Goal: Transaction & Acquisition: Purchase product/service

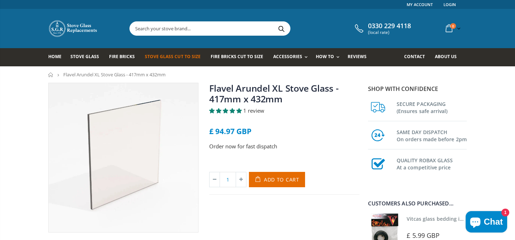
click at [197, 55] on span "Stove Glass Cut To Size" at bounding box center [172, 57] width 55 height 6
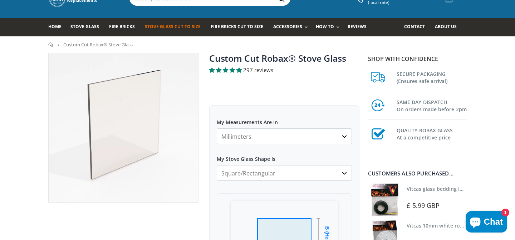
scroll to position [31, 0]
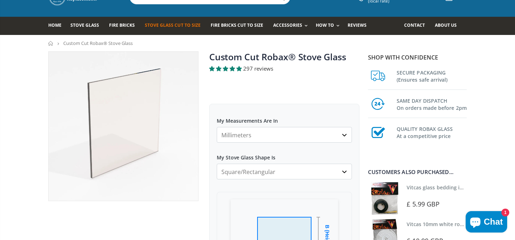
click at [268, 137] on select "Millimeters Centimeters Inches" at bounding box center [284, 135] width 135 height 16
click at [268, 138] on select "Millimeters Centimeters Inches" at bounding box center [284, 135] width 135 height 16
click at [267, 168] on select "Square/Rectangular Arched Half Arch Both Top Corners Cut Single Corner Cut All …" at bounding box center [284, 172] width 135 height 16
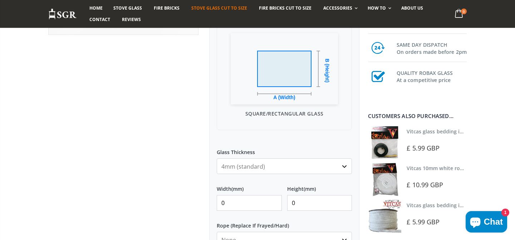
scroll to position [207, 0]
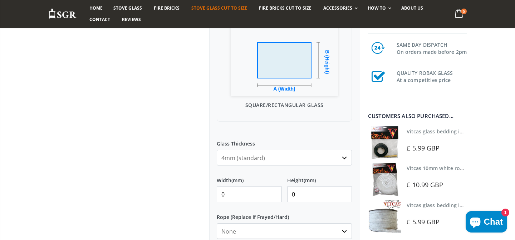
click at [258, 198] on input "0" at bounding box center [249, 195] width 65 height 16
type input "397"
click at [313, 200] on input "0" at bounding box center [319, 195] width 65 height 16
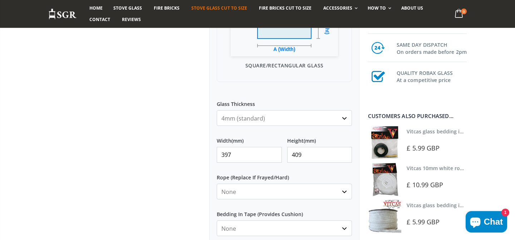
scroll to position [248, 0]
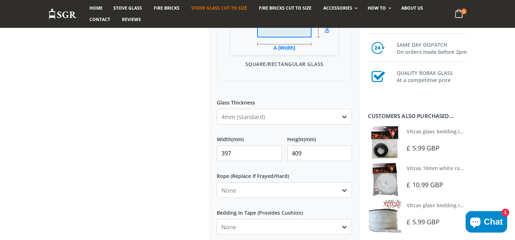
type input "409"
click at [207, 202] on div "Custom Cut Robax® Stove Glass 297 reviews Pool Type Default Title Pool #1 Pool …" at bounding box center [284, 82] width 161 height 495
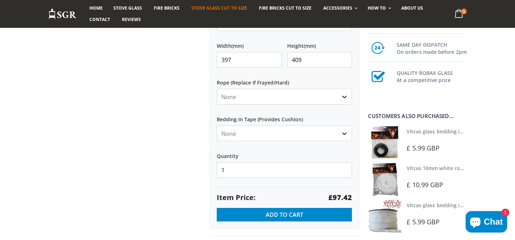
scroll to position [342, 0]
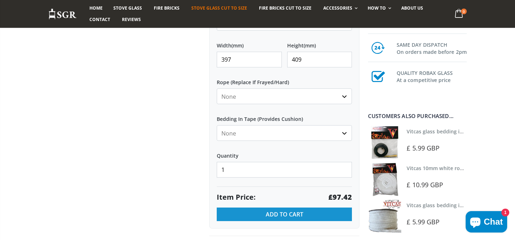
click at [272, 216] on span "Add to Cart" at bounding box center [284, 215] width 38 height 8
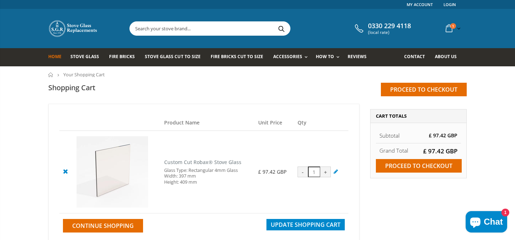
click at [55, 58] on span "Home" at bounding box center [54, 57] width 13 height 6
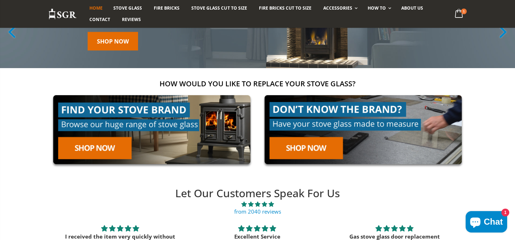
scroll to position [79, 0]
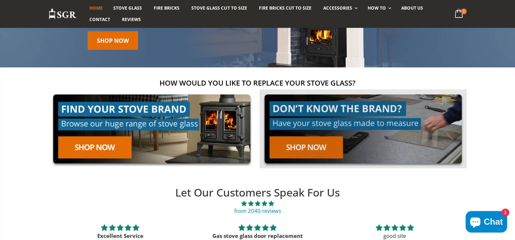
click at [317, 156] on link at bounding box center [362, 129] width 207 height 79
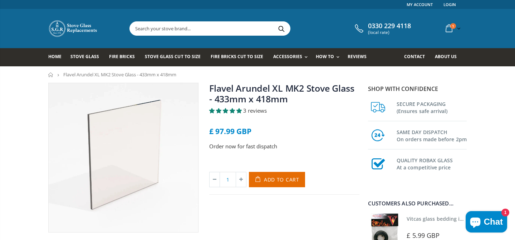
click at [173, 31] on input "text" at bounding box center [250, 29] width 240 height 14
click at [80, 60] on link "Stove Glass" at bounding box center [87, 57] width 34 height 18
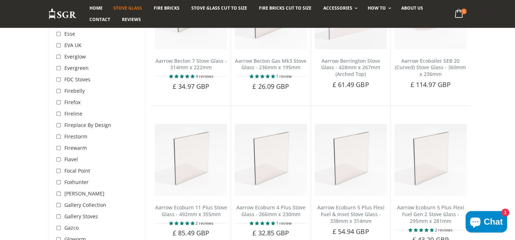
scroll to position [948, 0]
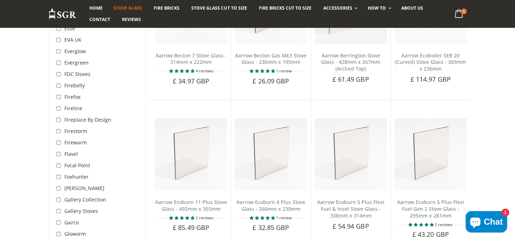
click at [60, 151] on input "checkbox" at bounding box center [59, 154] width 7 height 7
checkbox input "true"
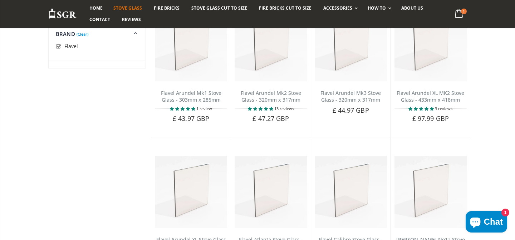
scroll to position [56, 0]
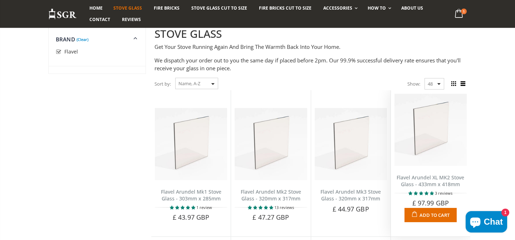
click at [451, 188] on link "Flavel Arundel XL MK2 Stove Glass - 433mm x 418mm" at bounding box center [430, 181] width 68 height 14
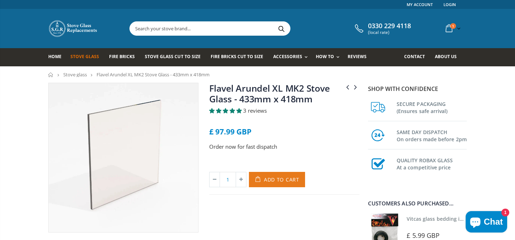
click at [286, 185] on button "Add to Cart" at bounding box center [277, 179] width 56 height 15
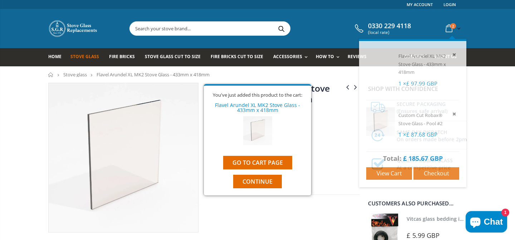
click at [451, 26] on span "2" at bounding box center [453, 26] width 6 height 6
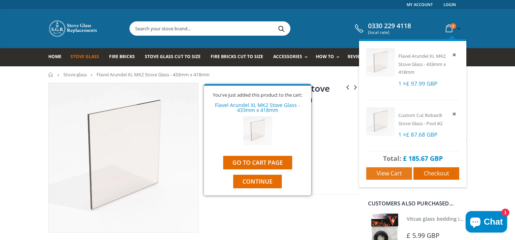
click at [397, 173] on span "View cart" at bounding box center [388, 174] width 25 height 8
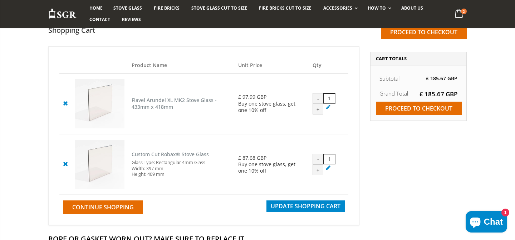
scroll to position [63, 0]
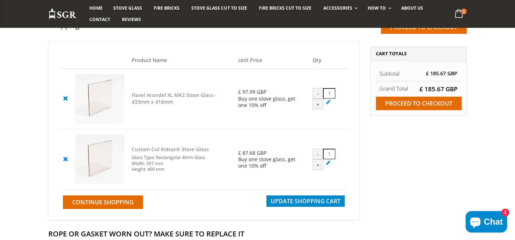
click at [65, 158] on icon at bounding box center [65, 159] width 9 height 9
